Goal: Browse casually: Explore the website without a specific task or goal

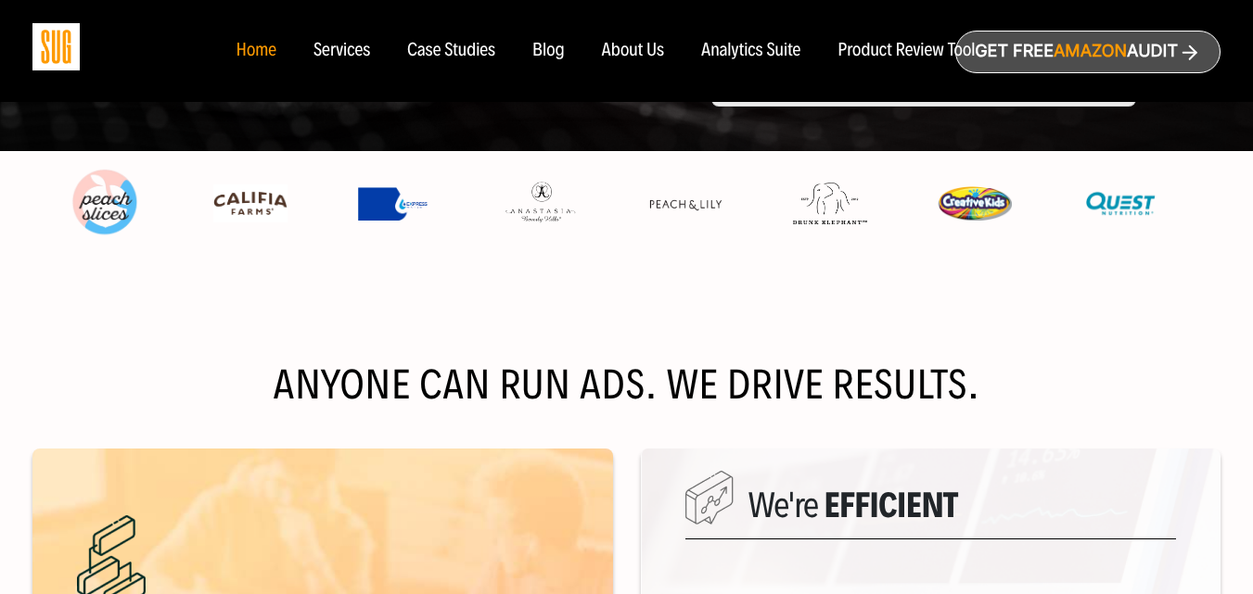
scroll to position [649, 0]
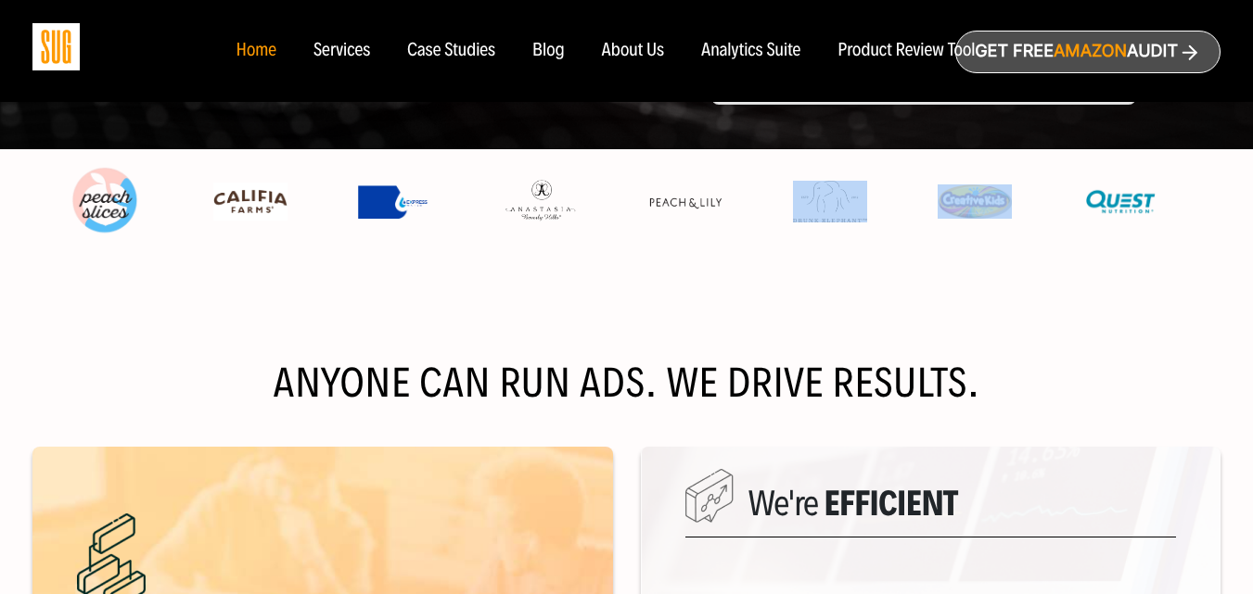
drag, startPoint x: 1040, startPoint y: 204, endPoint x: 773, endPoint y: 213, distance: 267.2
click at [773, 213] on div at bounding box center [612, 212] width 1160 height 126
click at [739, 275] on div at bounding box center [612, 212] width 1160 height 126
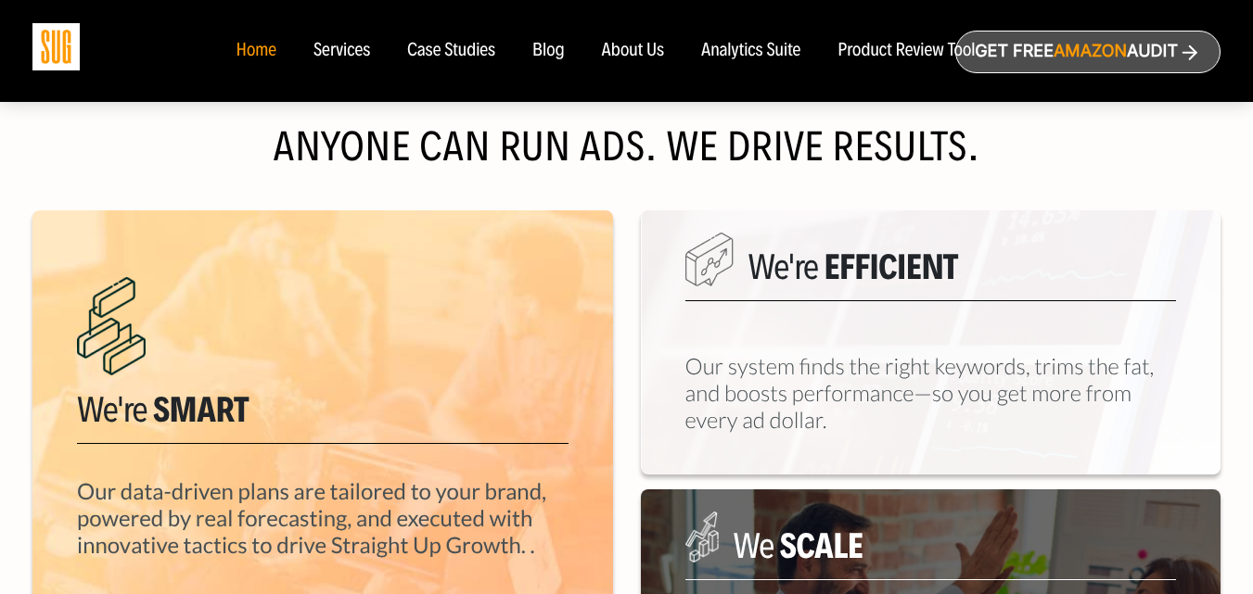
scroll to position [835, 0]
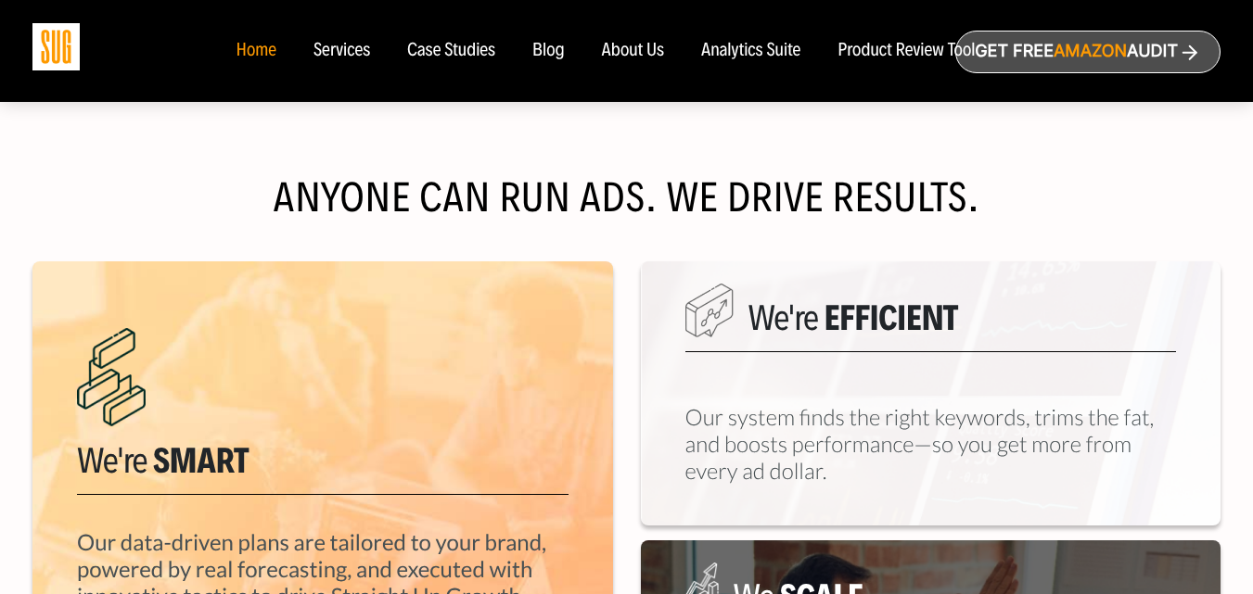
click at [607, 195] on h2 "Anyone can run ads. We drive results." at bounding box center [626, 198] width 1188 height 37
click at [913, 198] on h2 "Anyone can run ads. We drive results." at bounding box center [626, 198] width 1188 height 37
click at [966, 205] on h2 "Anyone can run ads. We drive results." at bounding box center [626, 198] width 1188 height 37
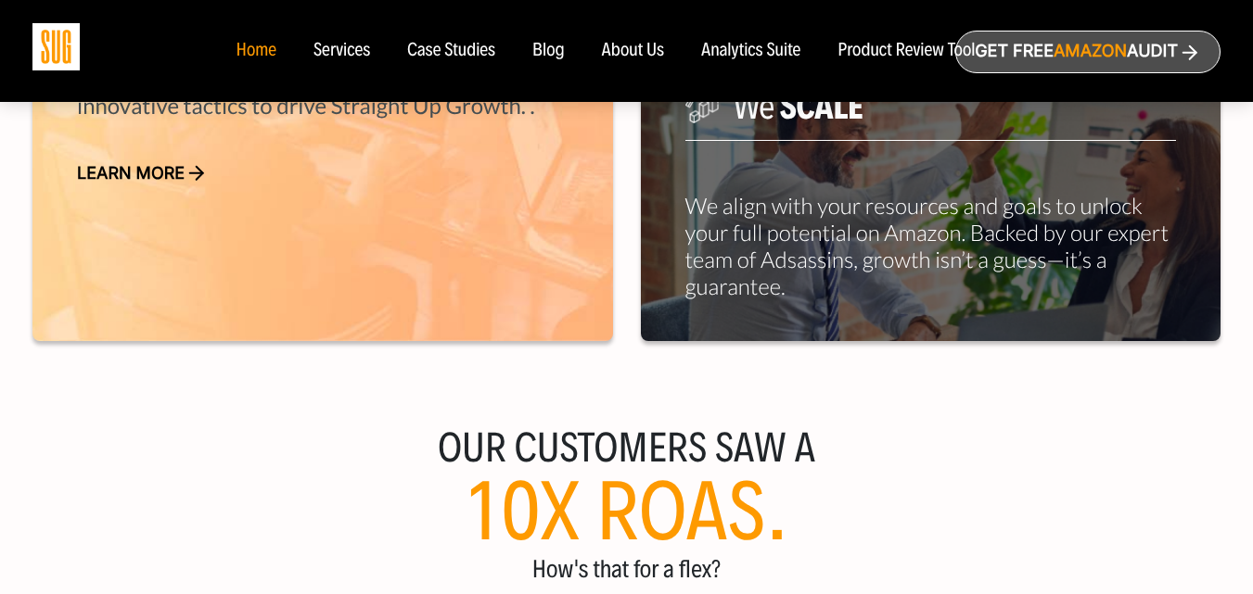
scroll to position [1484, 0]
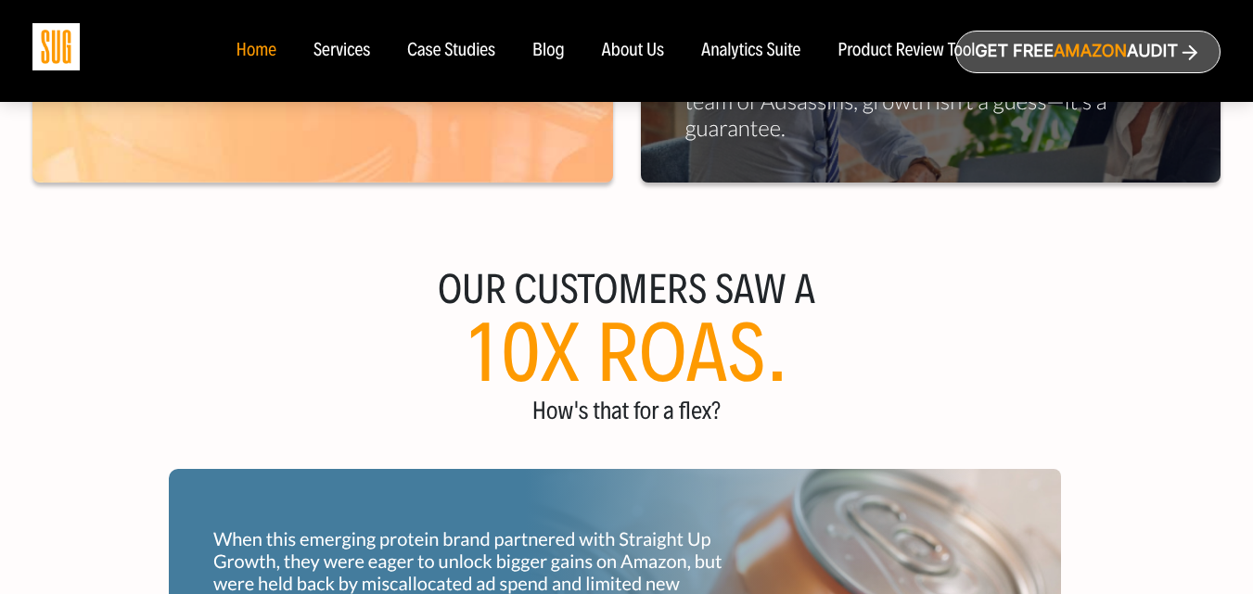
click at [605, 287] on h3 "Our customers saw a" at bounding box center [626, 290] width 1253 height 37
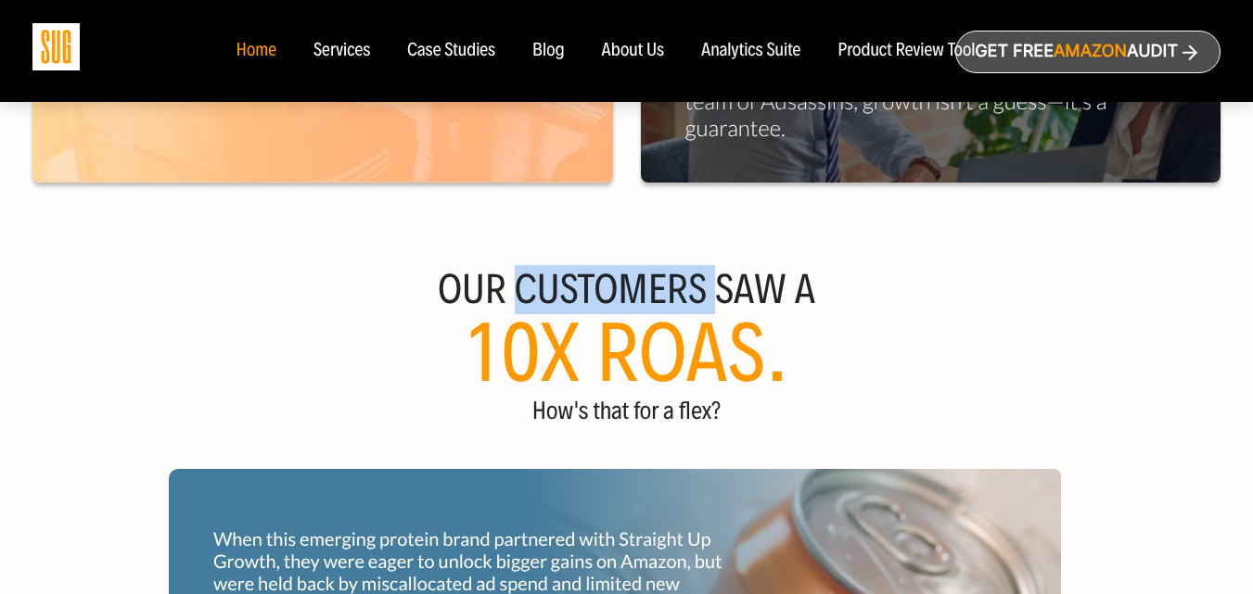
click at [605, 287] on h3 "Our customers saw a" at bounding box center [626, 290] width 1253 height 37
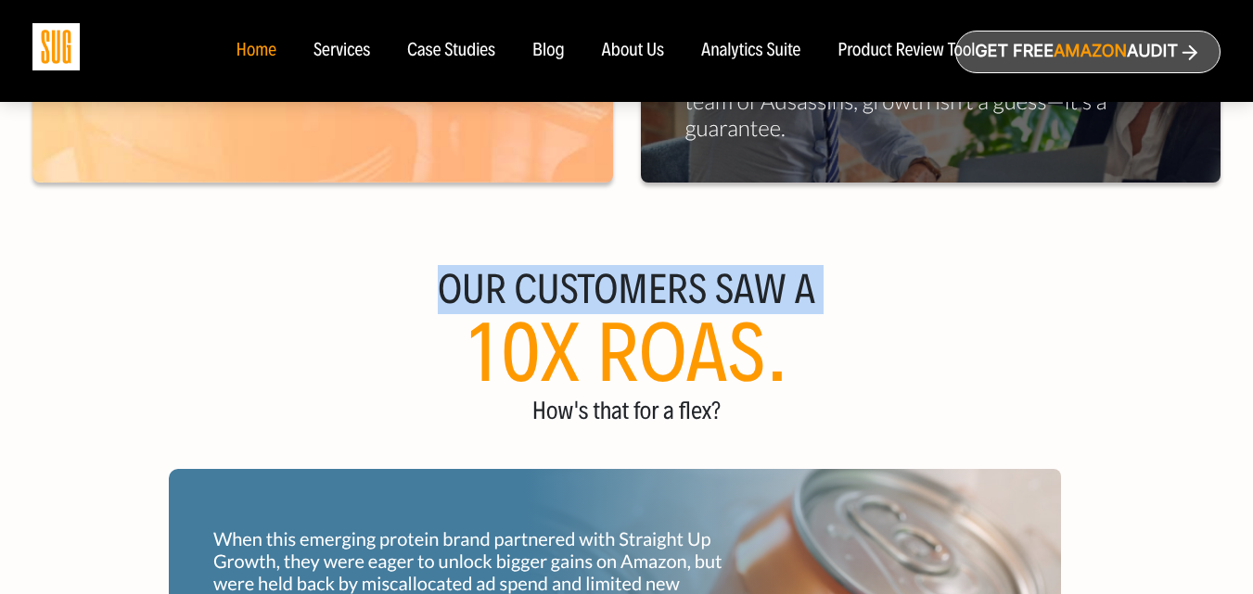
click at [605, 287] on h3 "Our customers saw a" at bounding box center [626, 290] width 1253 height 37
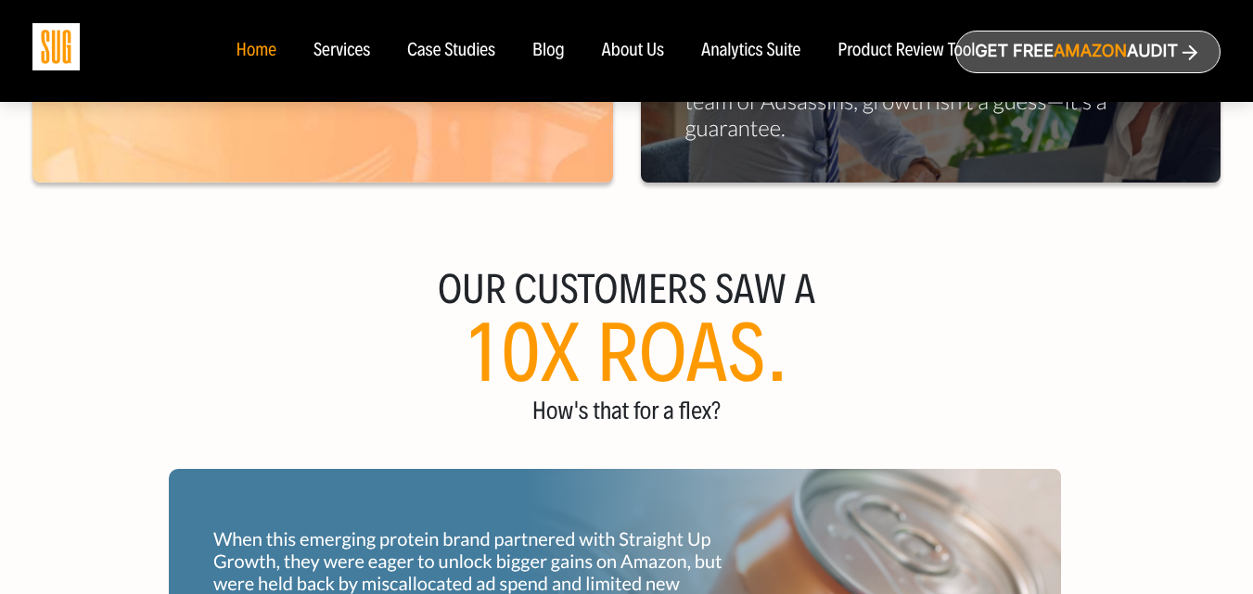
click at [671, 337] on h2 "10x roas." at bounding box center [626, 353] width 1253 height 74
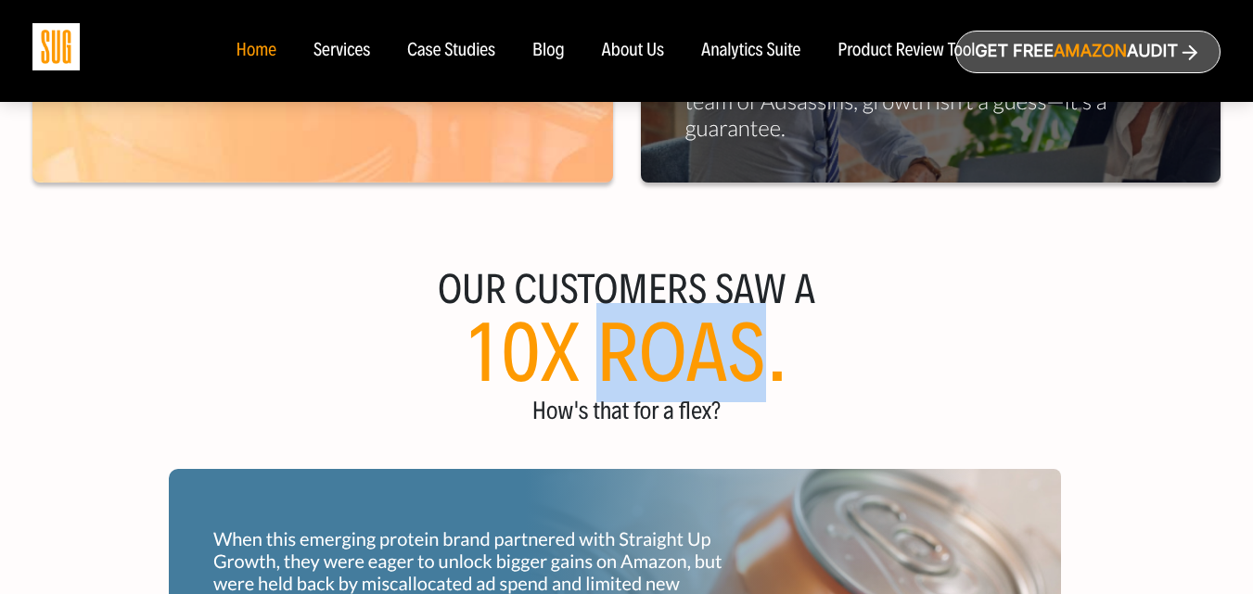
click at [671, 337] on h2 "10x roas." at bounding box center [626, 353] width 1253 height 74
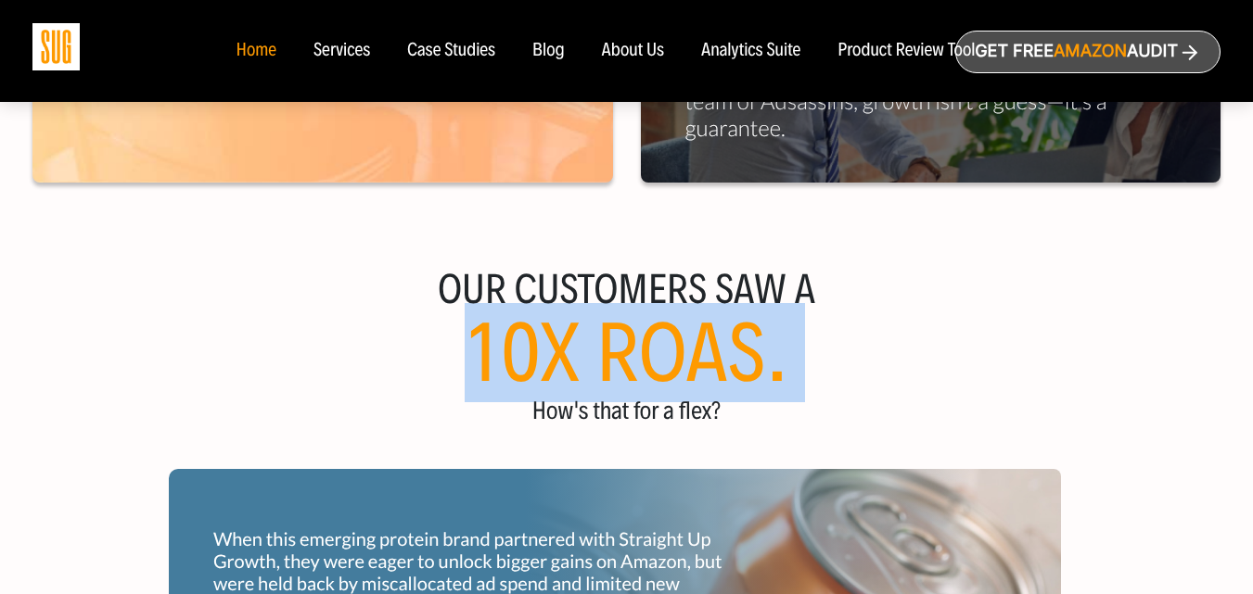
click at [671, 337] on h2 "10x roas." at bounding box center [626, 353] width 1253 height 74
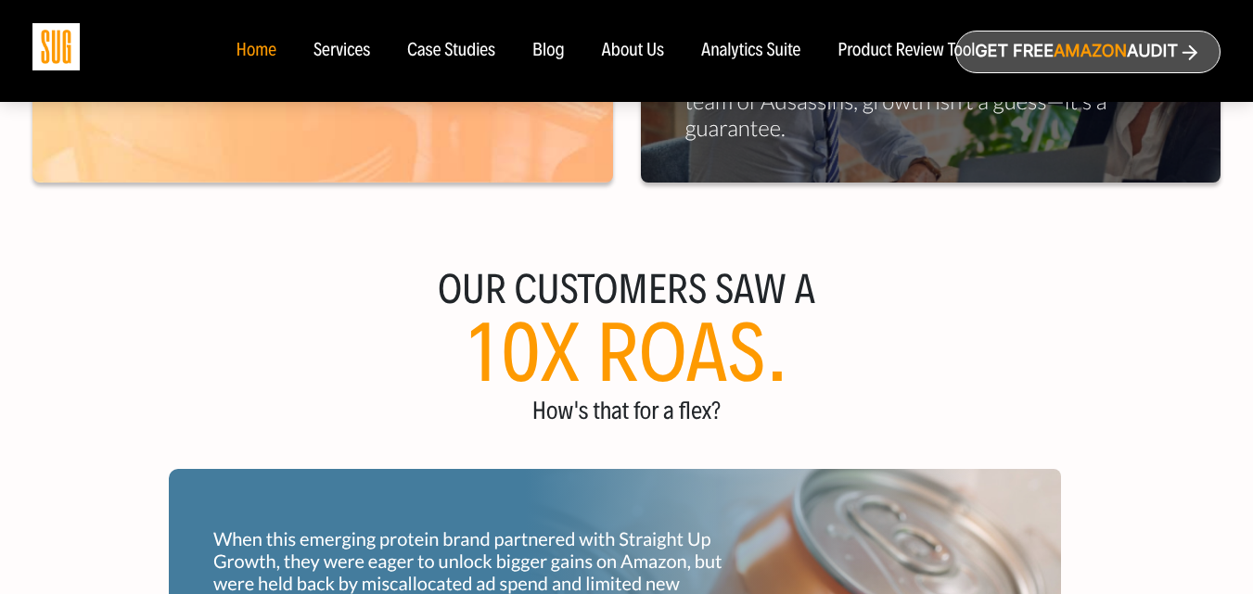
click at [632, 406] on span "How's that for a flex?" at bounding box center [626, 411] width 188 height 30
drag, startPoint x: 632, startPoint y: 406, endPoint x: 837, endPoint y: 399, distance: 205.1
click at [633, 405] on span "How's that for a flex?" at bounding box center [626, 411] width 188 height 30
click at [865, 397] on div "Our customers saw a 10x roas. How's that for a flex?" at bounding box center [626, 348] width 1253 height 153
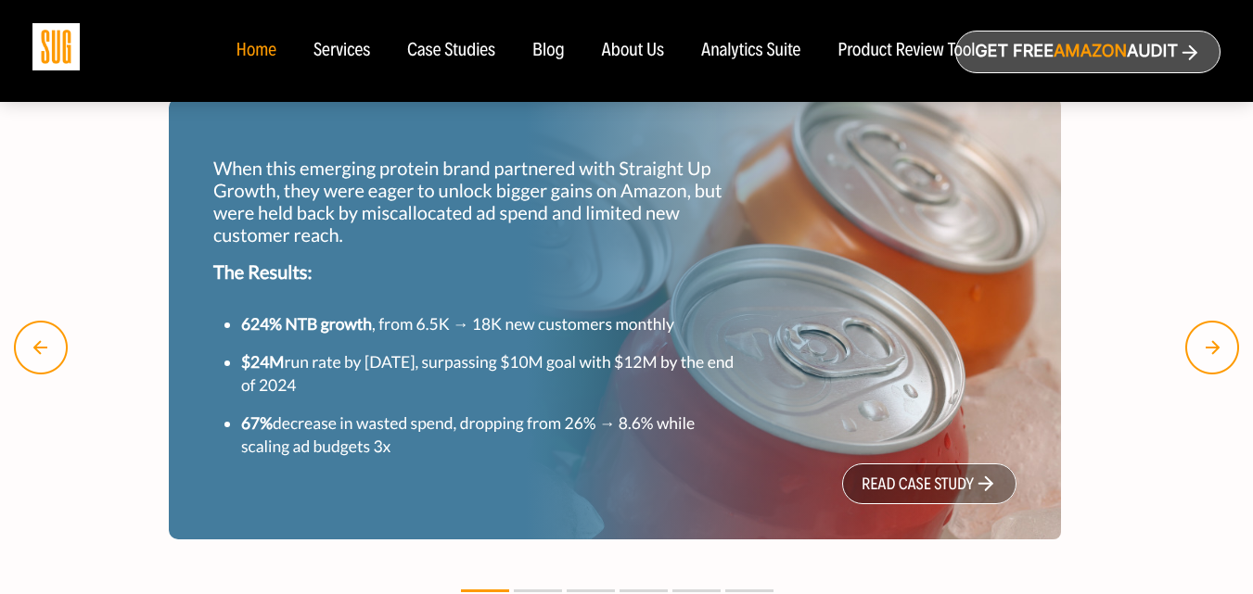
click at [1107, 381] on div "When this emerging protein brand partnered with Straight Up Growth, they were e…" at bounding box center [619, 330] width 1238 height 464
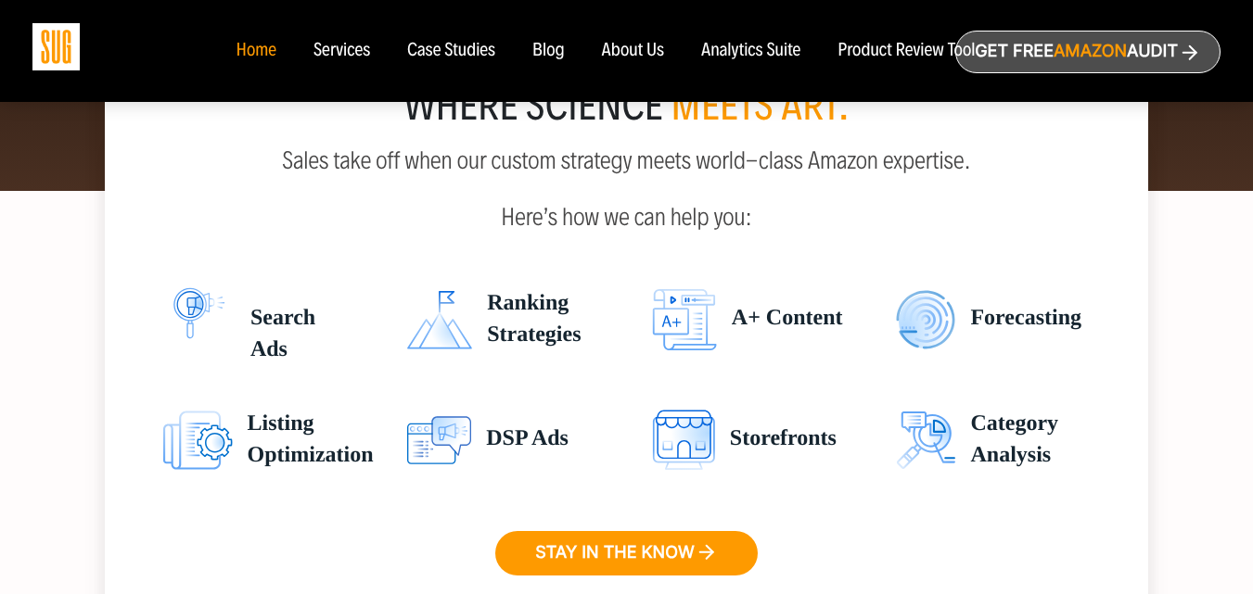
scroll to position [2782, 0]
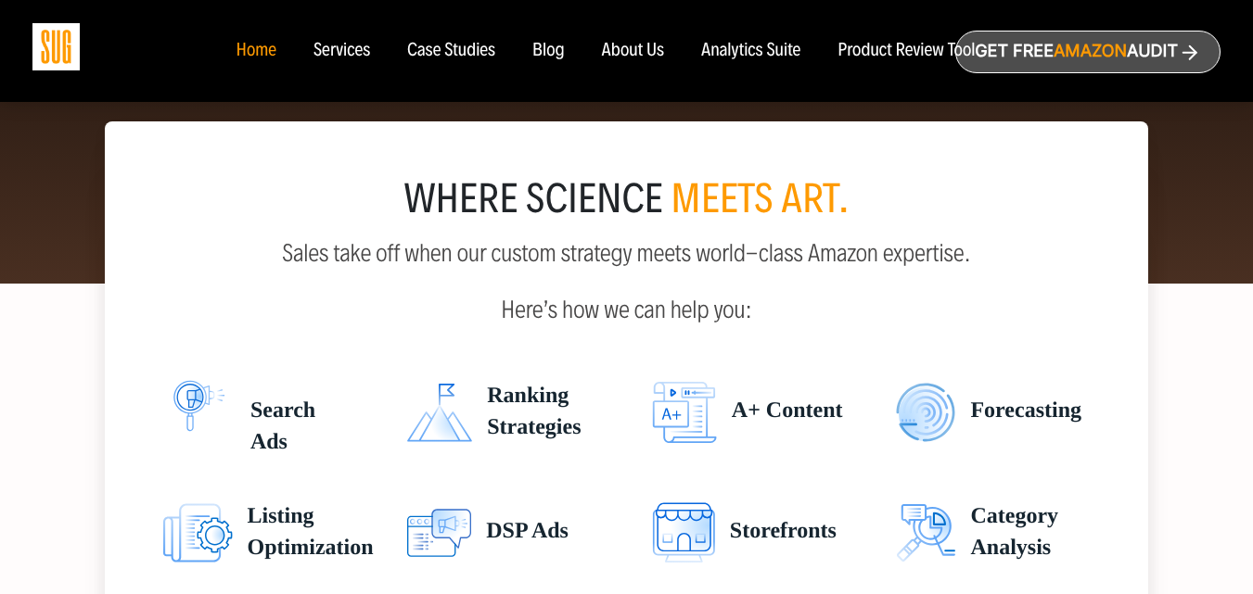
click at [543, 218] on div "where science meets art." at bounding box center [626, 199] width 955 height 37
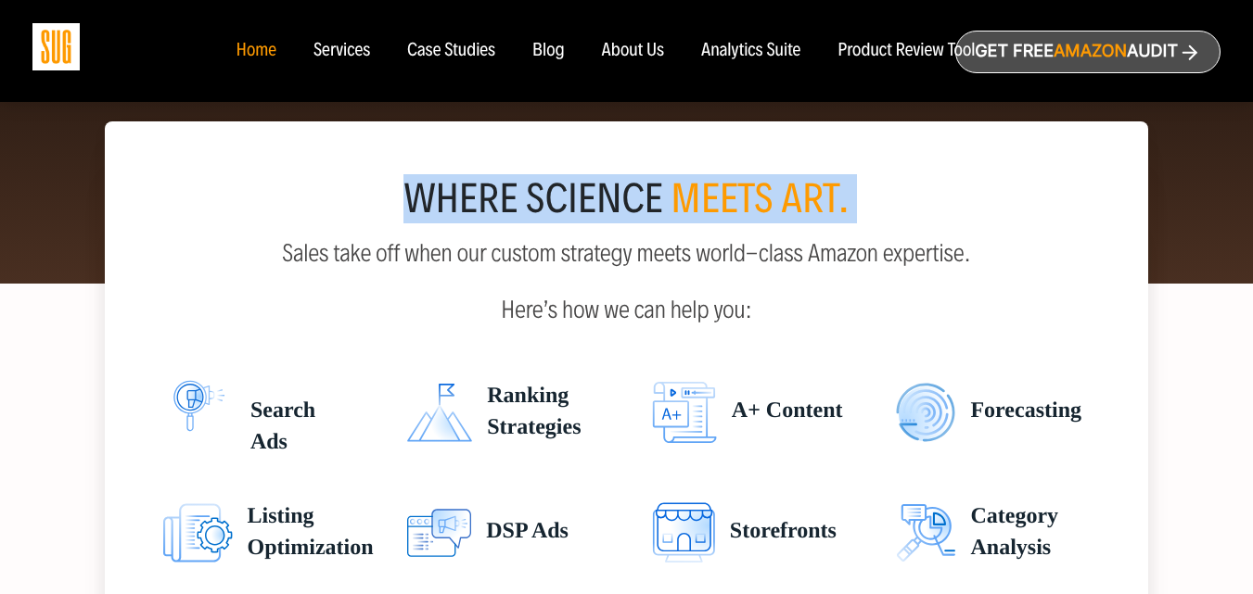
click at [543, 218] on div "where science meets art." at bounding box center [626, 199] width 955 height 37
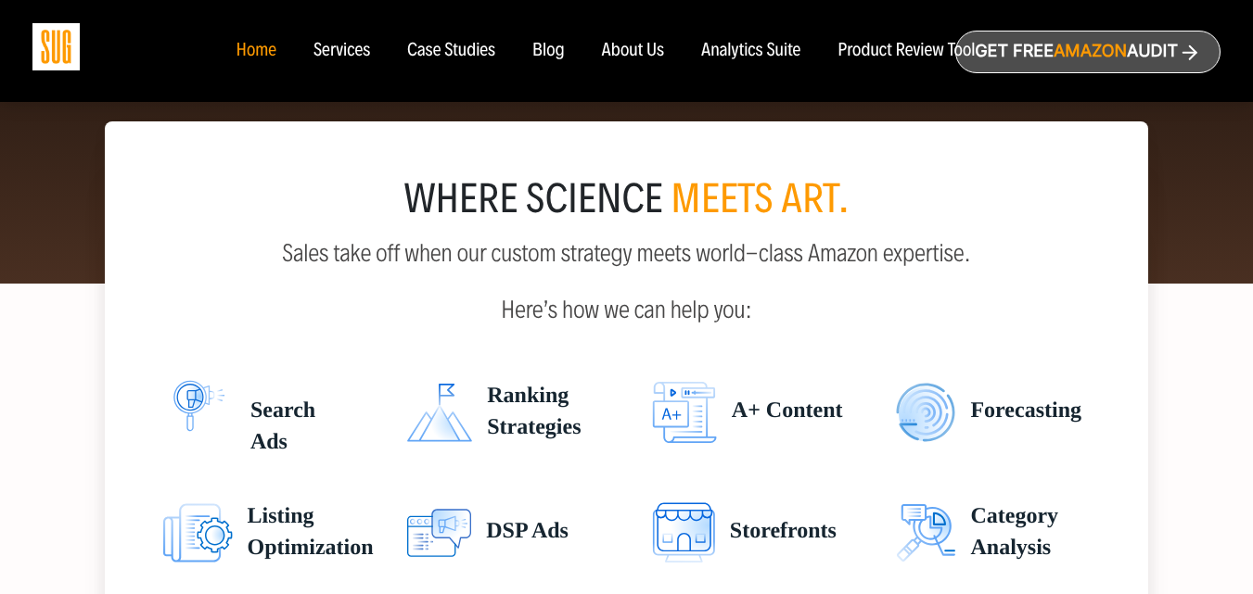
click at [645, 275] on div "where science meets art. Sales take off when our custom strategy meets world-cl…" at bounding box center [627, 428] width 1044 height 614
click at [506, 396] on span "Ranking Strategies" at bounding box center [526, 412] width 109 height 65
click at [506, 409] on span "Ranking Strategies" at bounding box center [526, 412] width 109 height 65
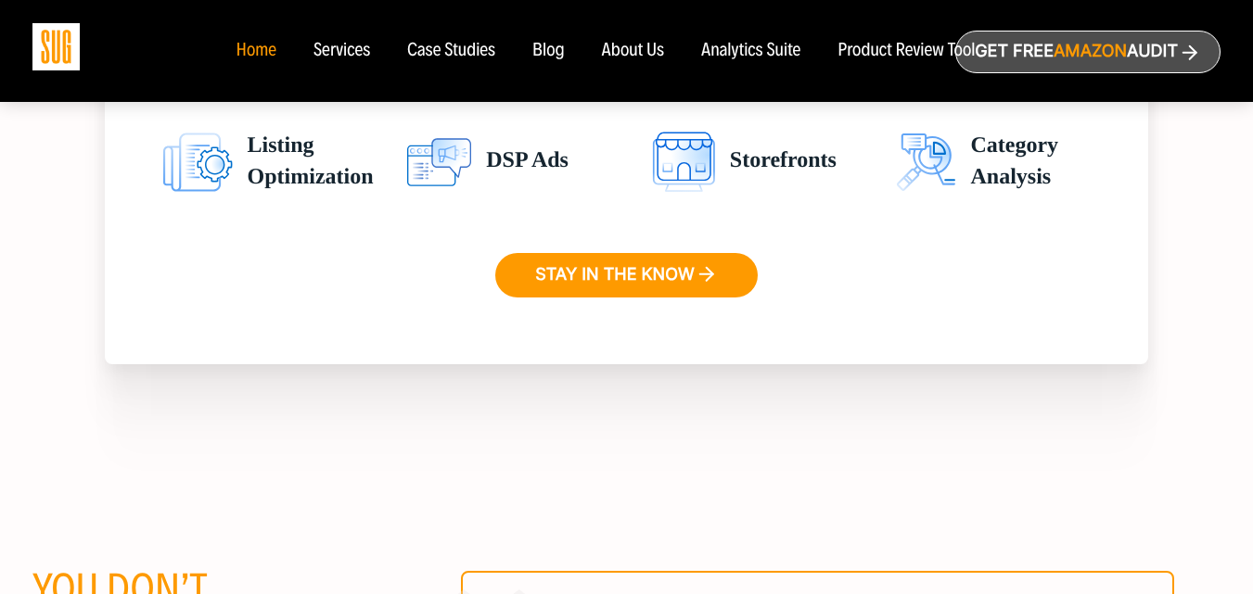
click at [565, 393] on div "where science meets art. Sales take off when our custom strategy meets world-cl…" at bounding box center [626, 242] width 1253 height 658
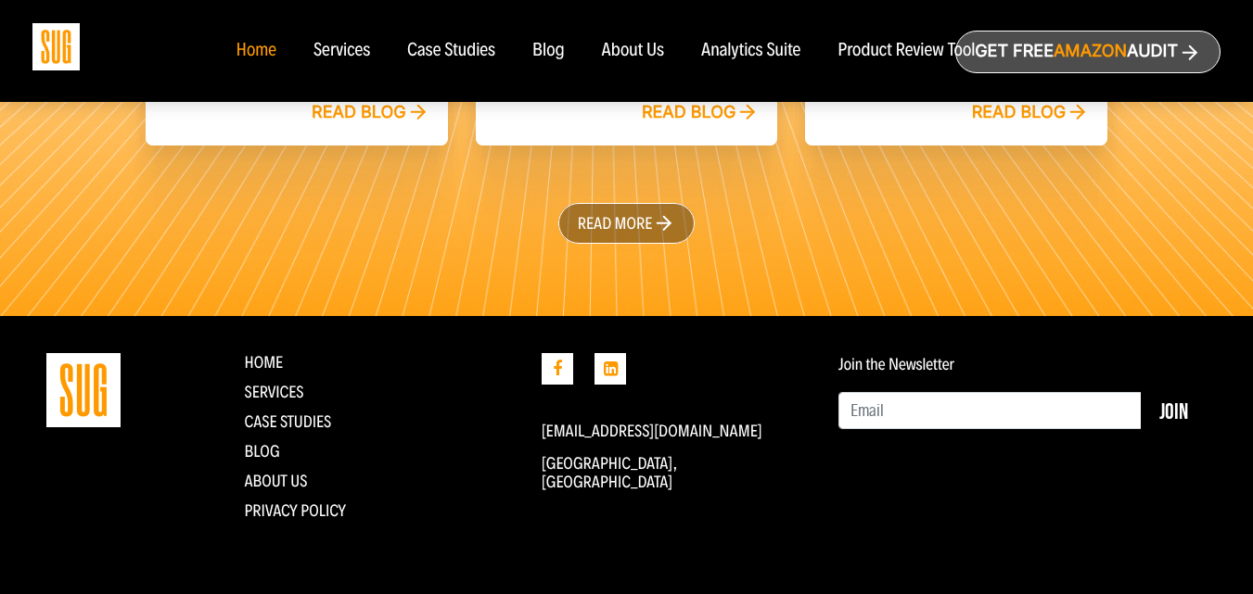
scroll to position [4563, 0]
click at [616, 376] on icon at bounding box center [610, 369] width 32 height 32
